Goal: Find specific page/section: Find specific page/section

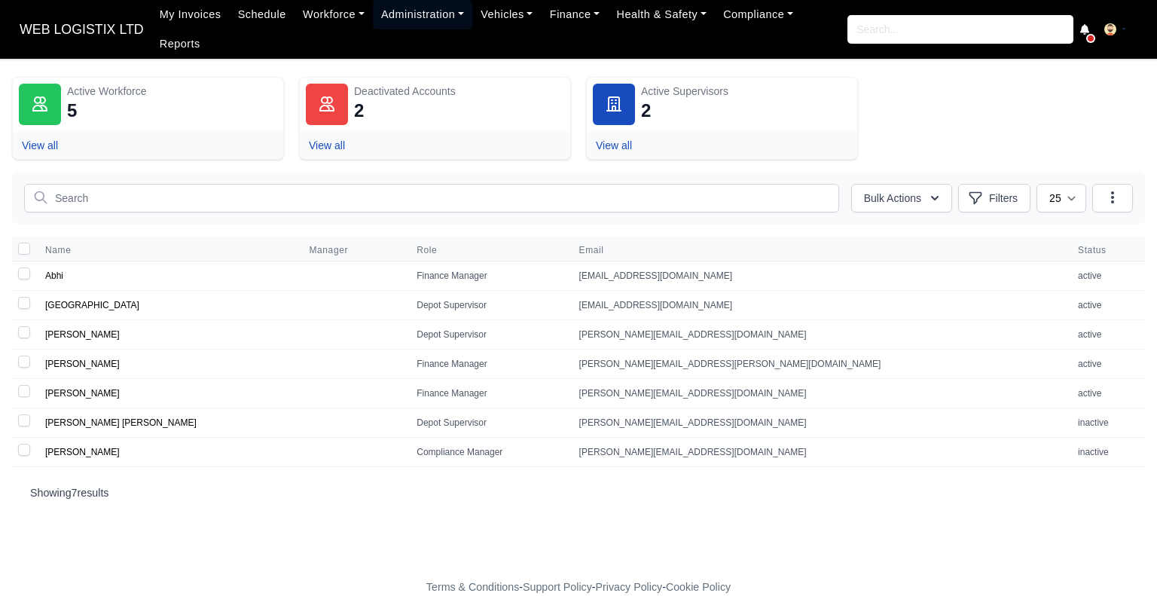
click at [403, 27] on link "Administration" at bounding box center [422, 14] width 99 height 29
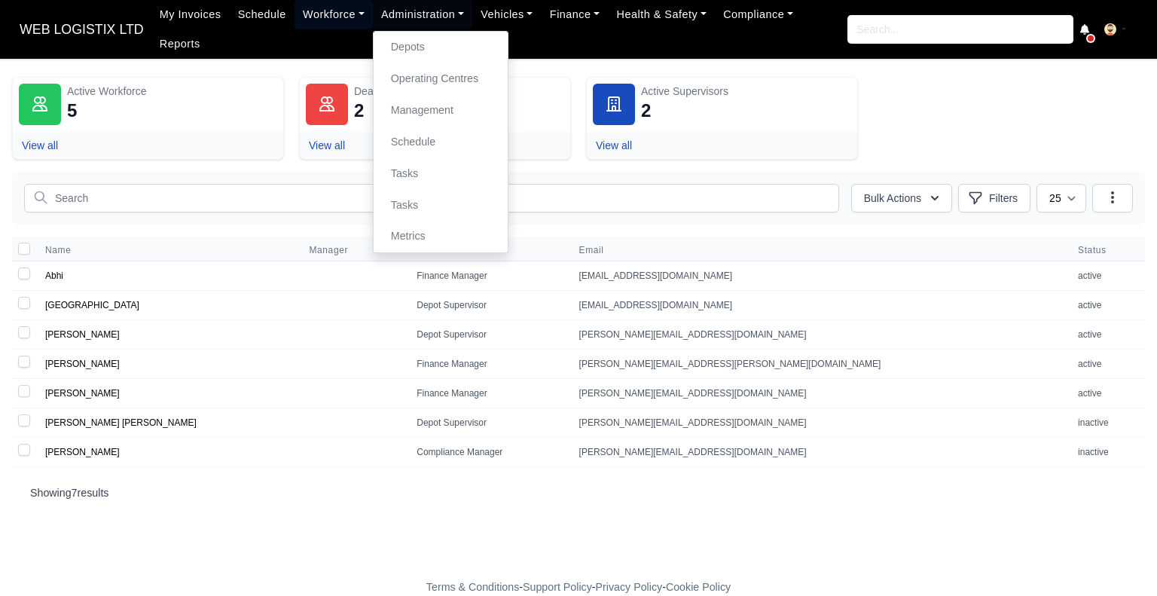
click at [344, 22] on link "Workforce" at bounding box center [333, 14] width 78 height 29
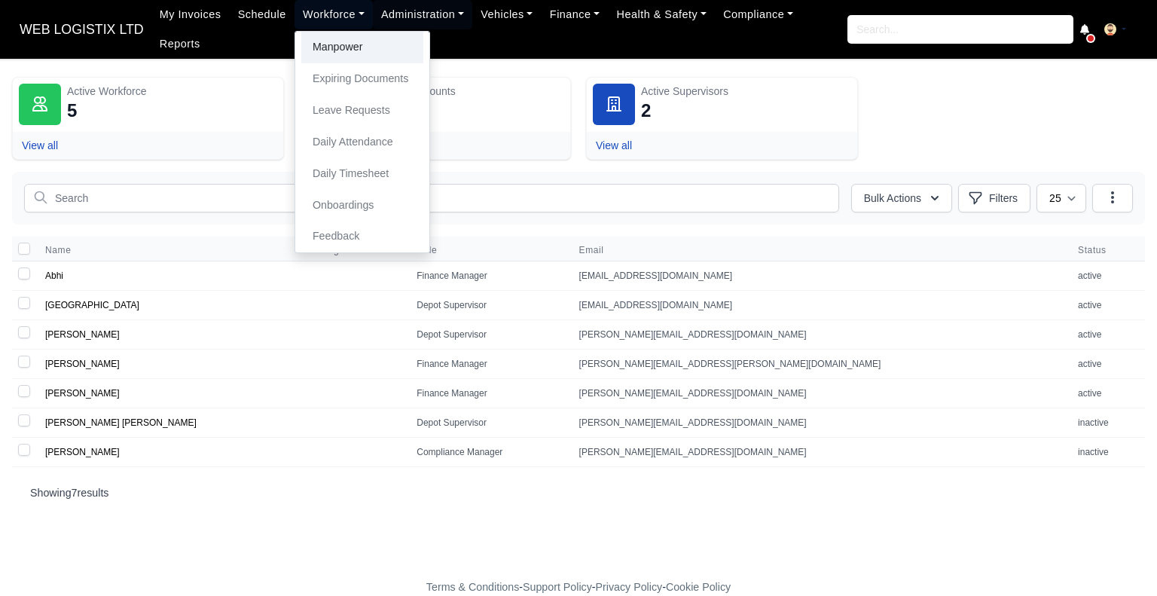
click at [351, 41] on link "Manpower" at bounding box center [362, 48] width 122 height 32
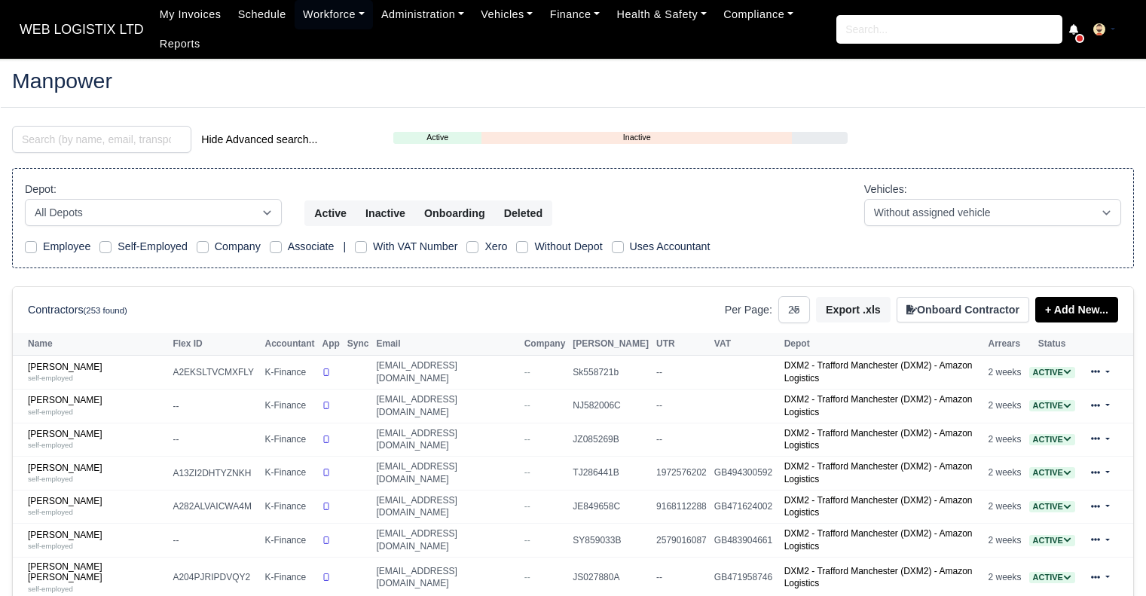
select select "25"
click at [133, 140] on input "search" at bounding box center [101, 139] width 179 height 27
type input "blemming"
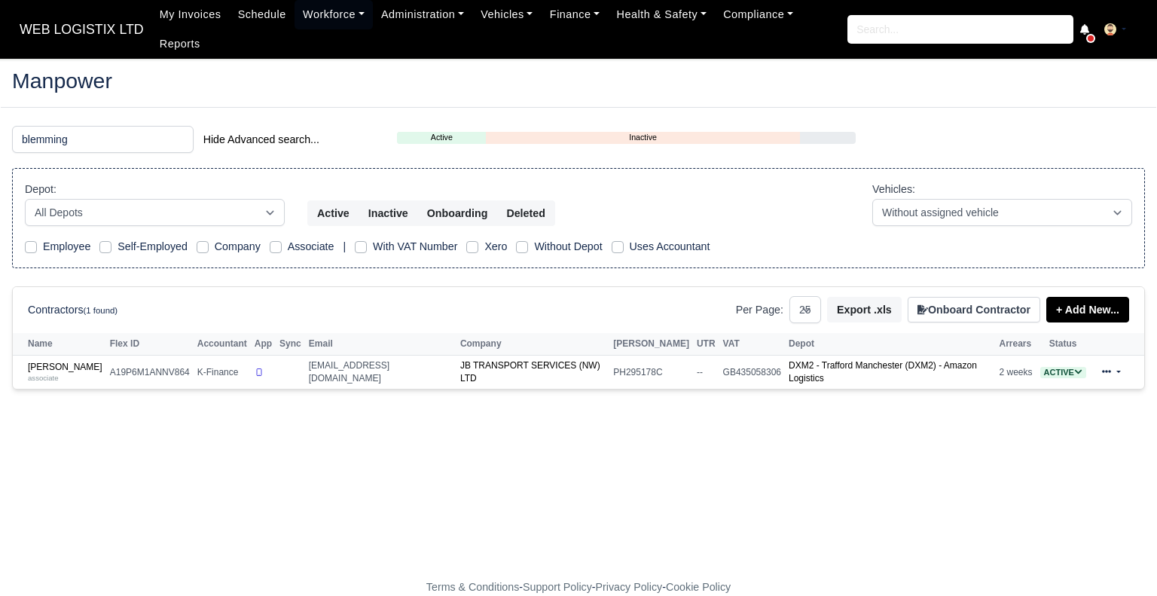
select select "25"
click at [77, 362] on link "Joshua James Blemmings associate" at bounding box center [65, 373] width 75 height 22
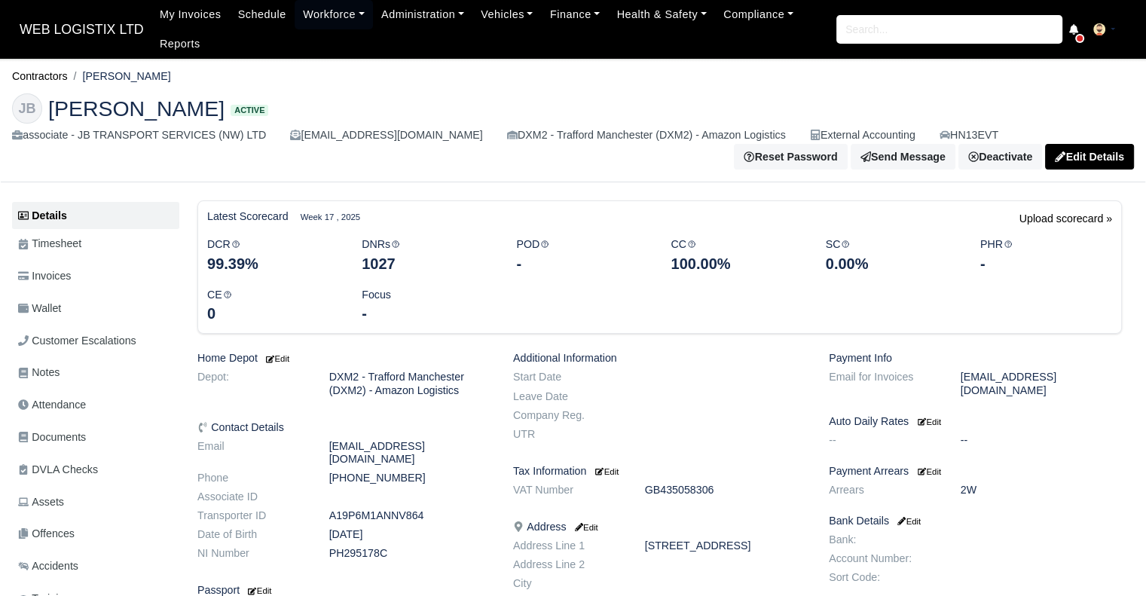
click at [89, 454] on ul "Details Timesheet Invoices Wallet Customer Escalations Notes Attendance Documen…" at bounding box center [95, 457] width 167 height 511
click at [84, 439] on span "Documents" at bounding box center [52, 437] width 68 height 17
